Goal: Understand site structure: Grasp the organization and layout of the website

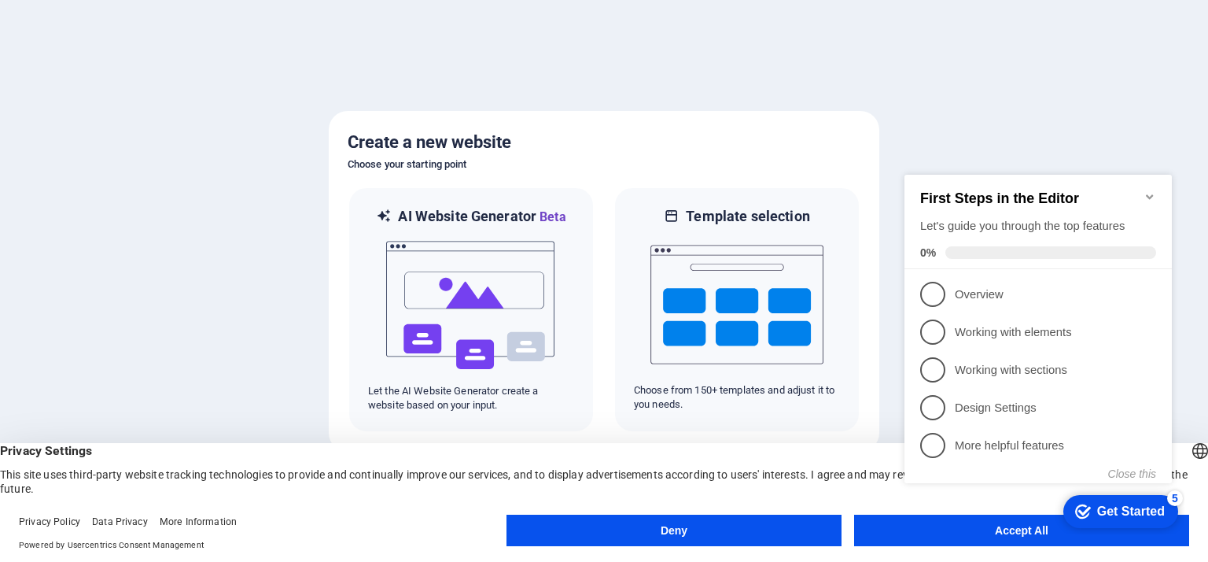
click at [1027, 537] on appcues-checklist "Contextual help checklist present on screen" at bounding box center [1041, 344] width 286 height 387
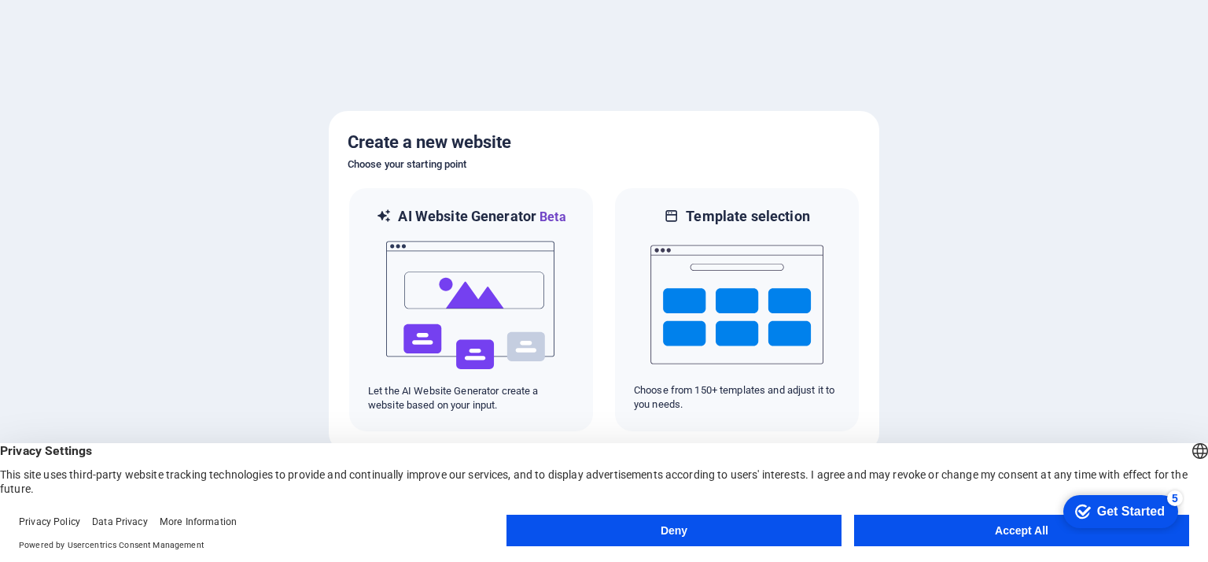
click div "checkmark Get Started 5 First Steps in the Editor Let's guide you through the t…"
click at [1038, 527] on button "Accept All" at bounding box center [1021, 529] width 335 height 31
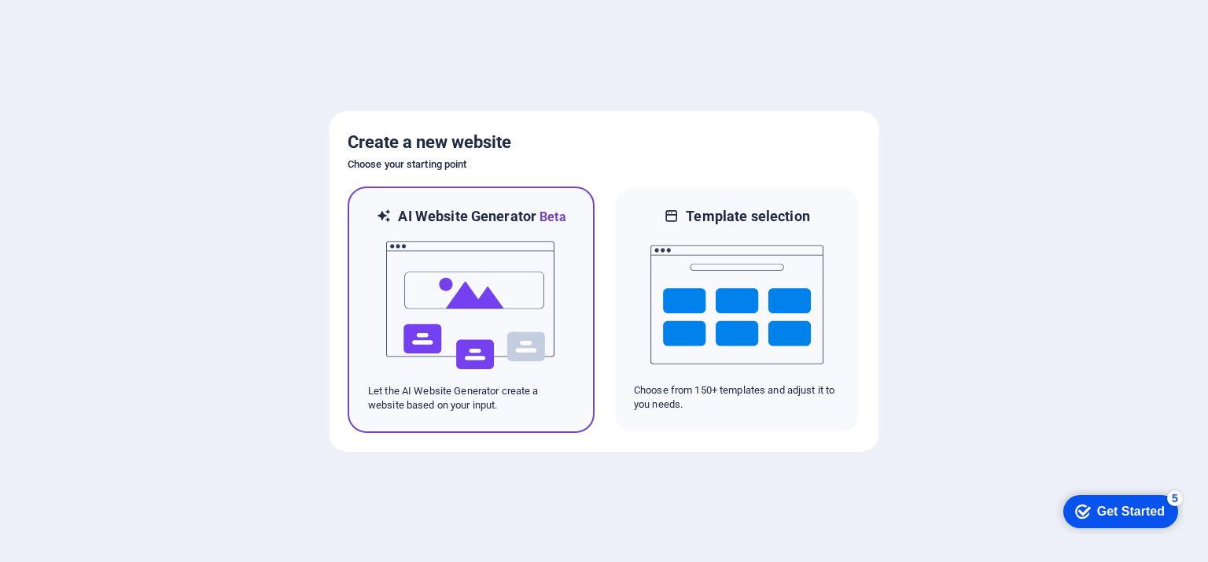
click at [488, 295] on img at bounding box center [471, 305] width 173 height 157
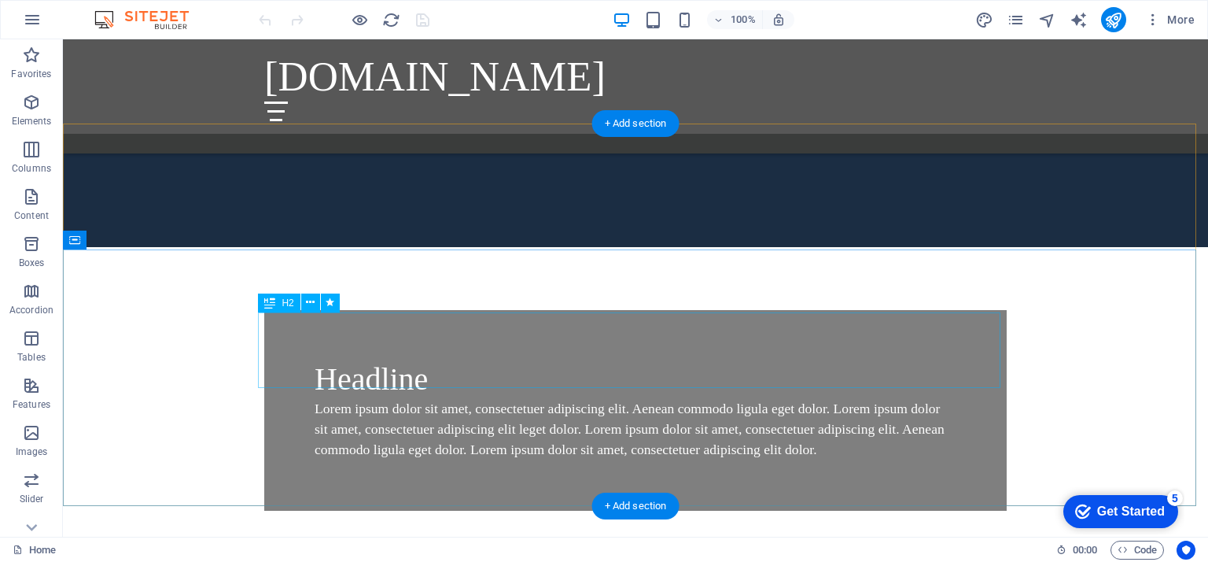
scroll to position [1400, 0]
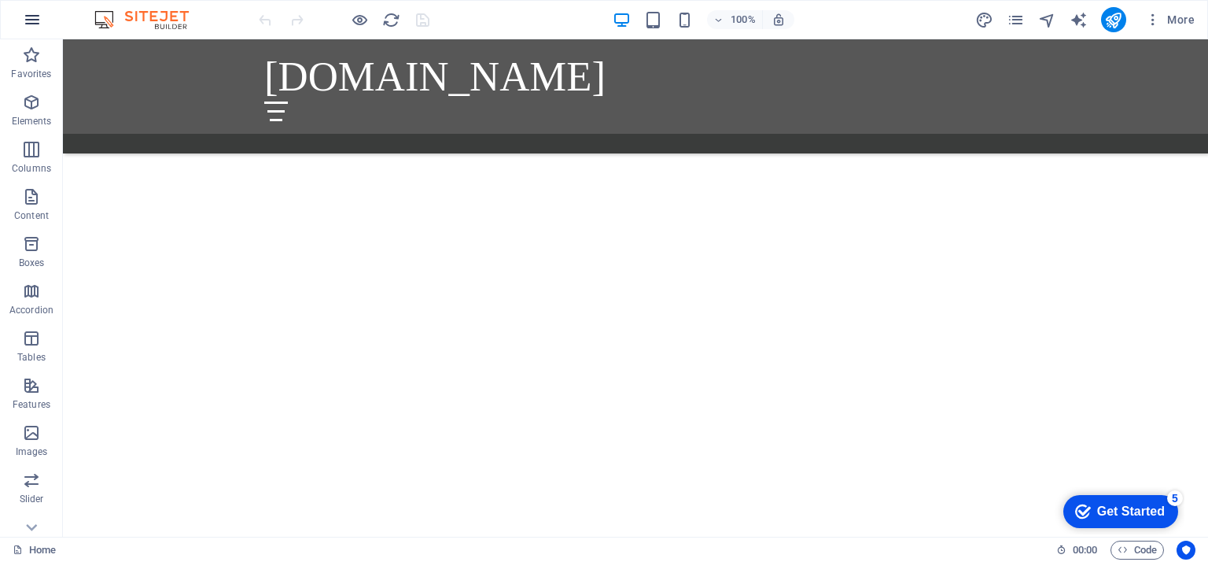
click at [26, 22] on icon "button" at bounding box center [32, 19] width 19 height 19
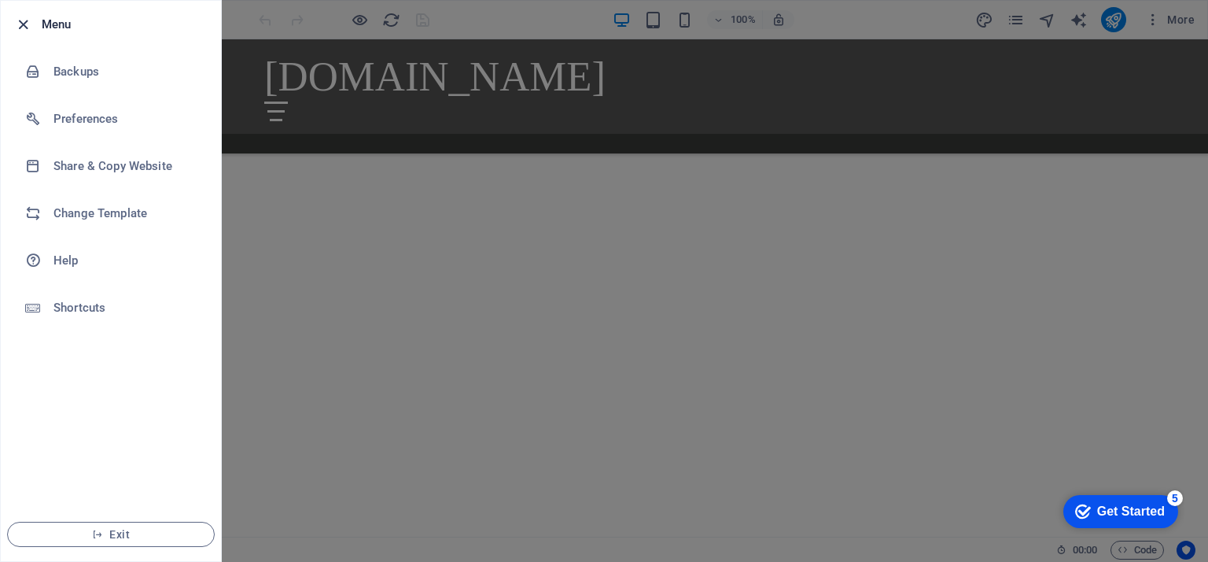
click at [22, 20] on icon "button" at bounding box center [23, 25] width 18 height 18
